Goal: Navigation & Orientation: Find specific page/section

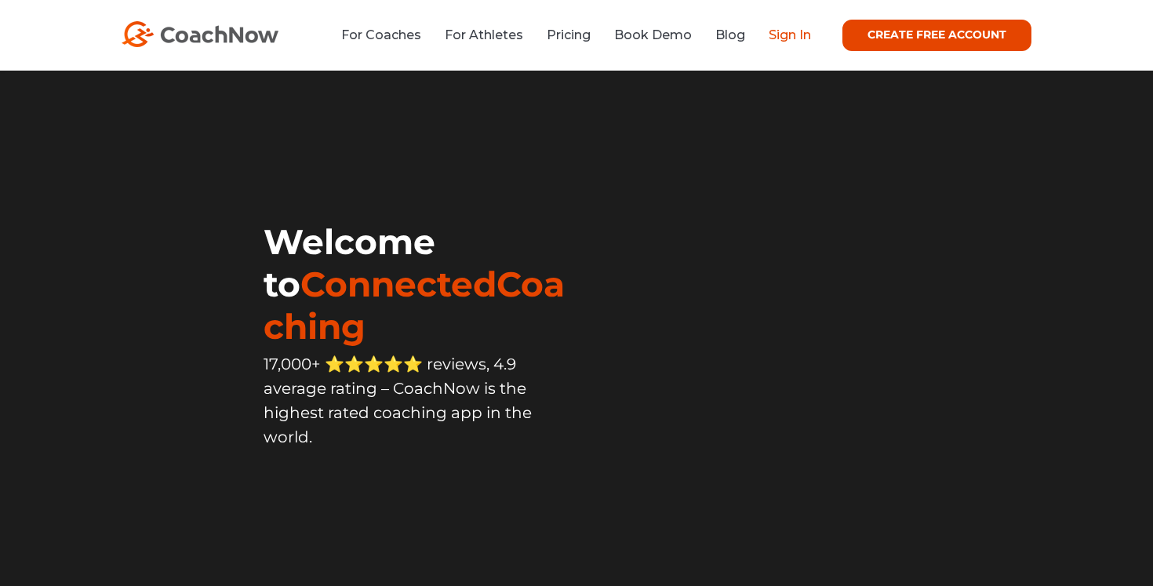
click at [786, 34] on link "Sign In" at bounding box center [790, 34] width 42 height 15
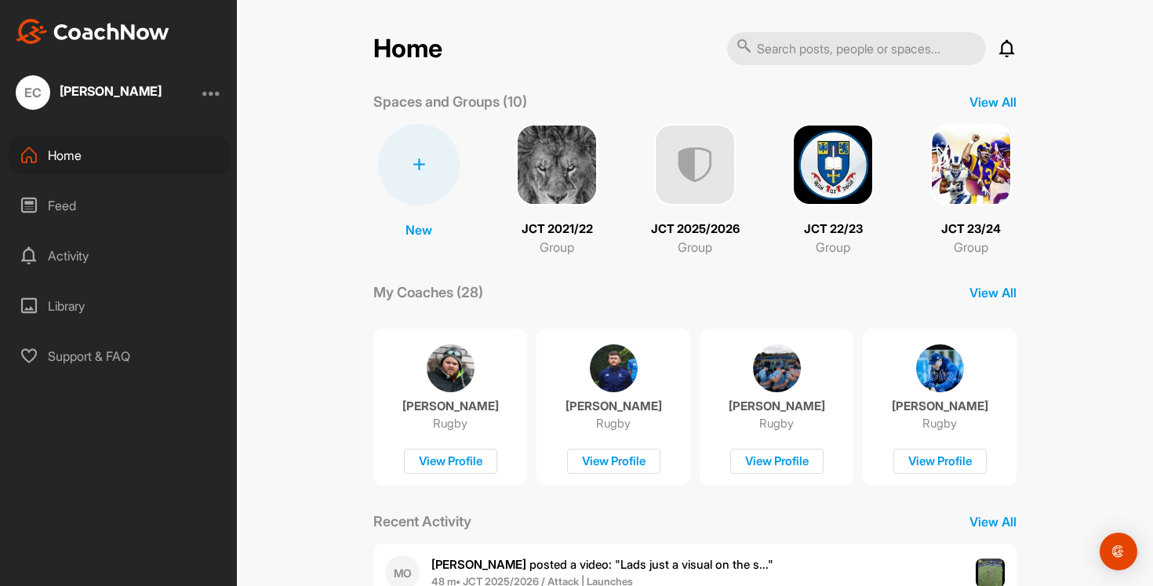
click at [709, 173] on img at bounding box center [695, 165] width 82 height 82
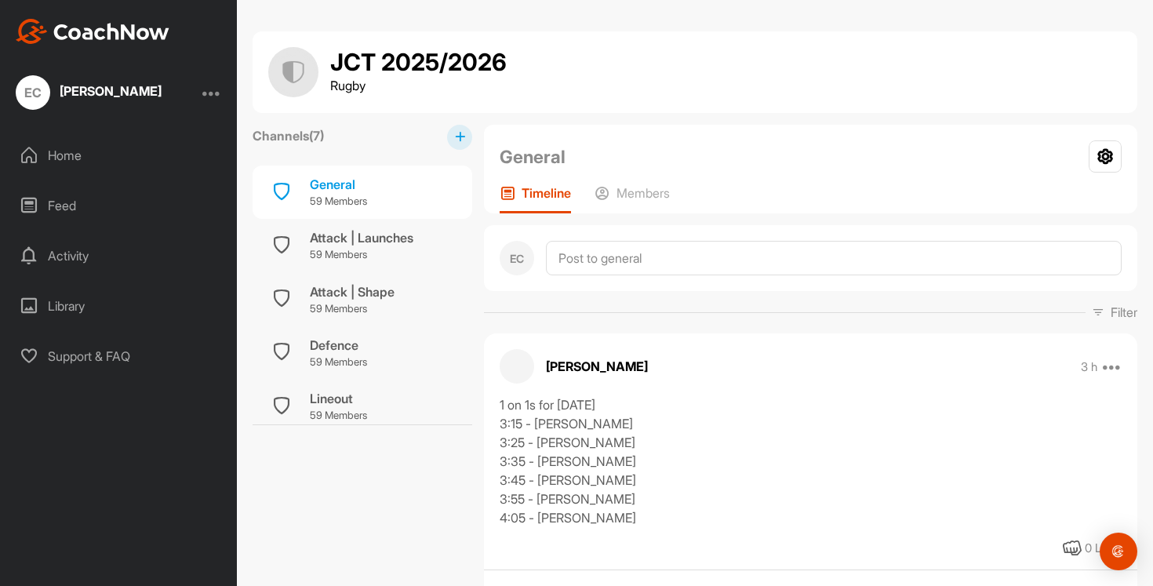
scroll to position [1, 0]
click at [332, 239] on div "Attack | Launches" at bounding box center [362, 236] width 104 height 19
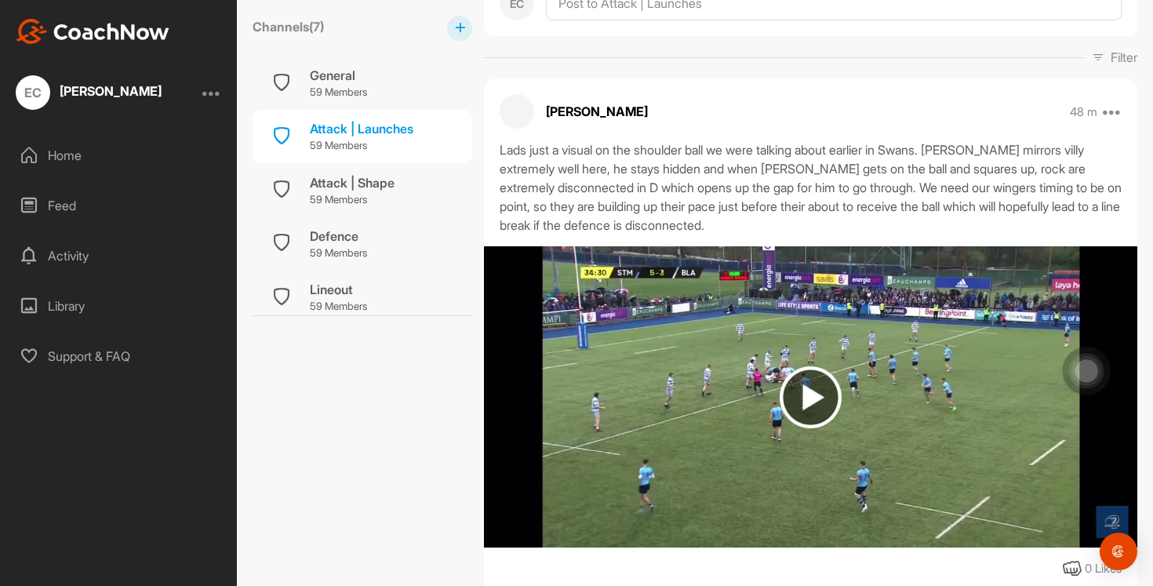
scroll to position [410, 0]
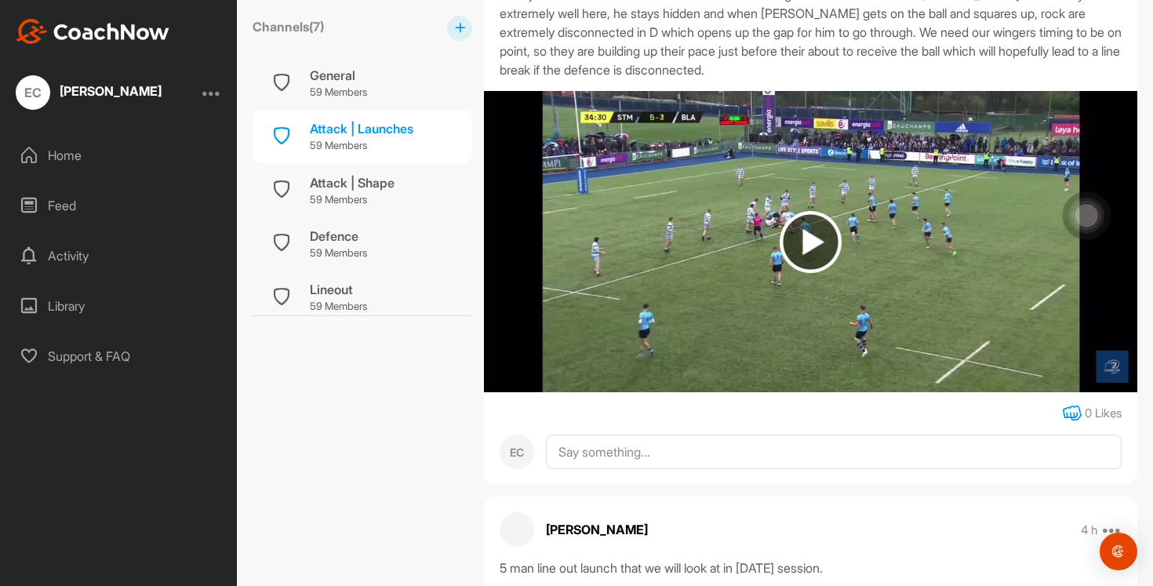
click at [1070, 416] on icon at bounding box center [1072, 413] width 19 height 19
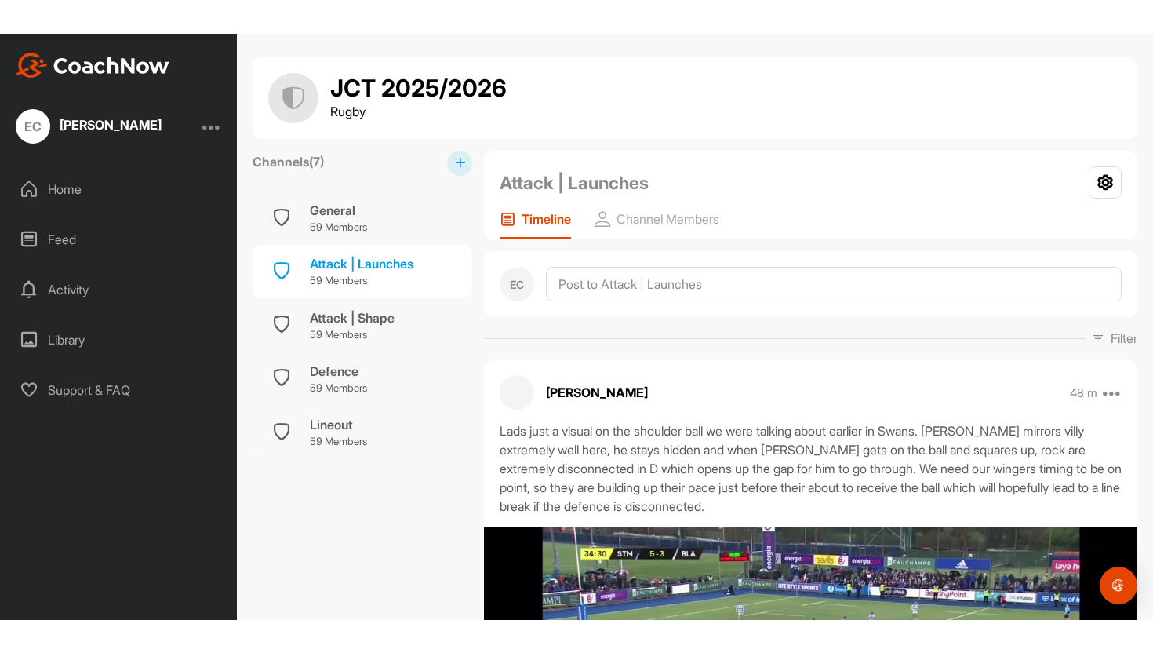
scroll to position [0, 0]
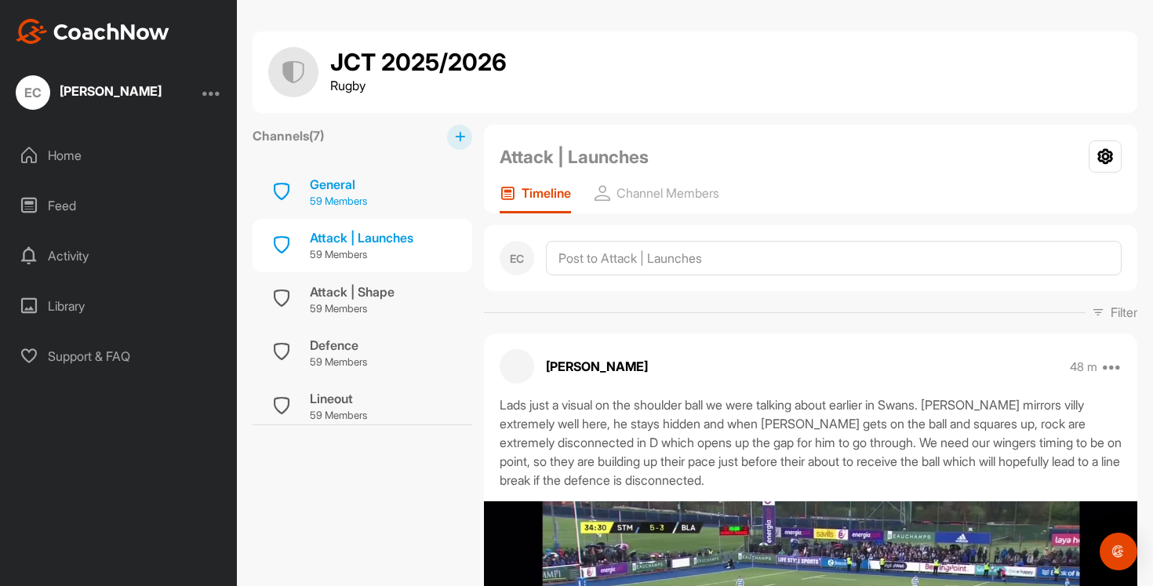
click at [341, 191] on div "General" at bounding box center [338, 184] width 57 height 19
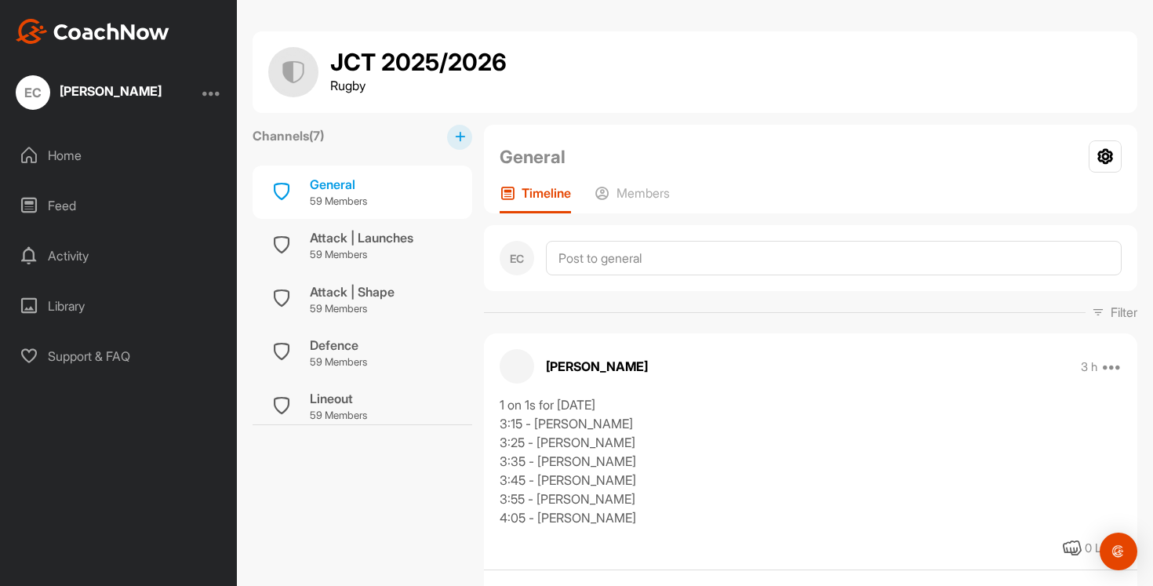
click at [60, 156] on div "Home" at bounding box center [119, 155] width 221 height 39
